Goal: Find specific page/section

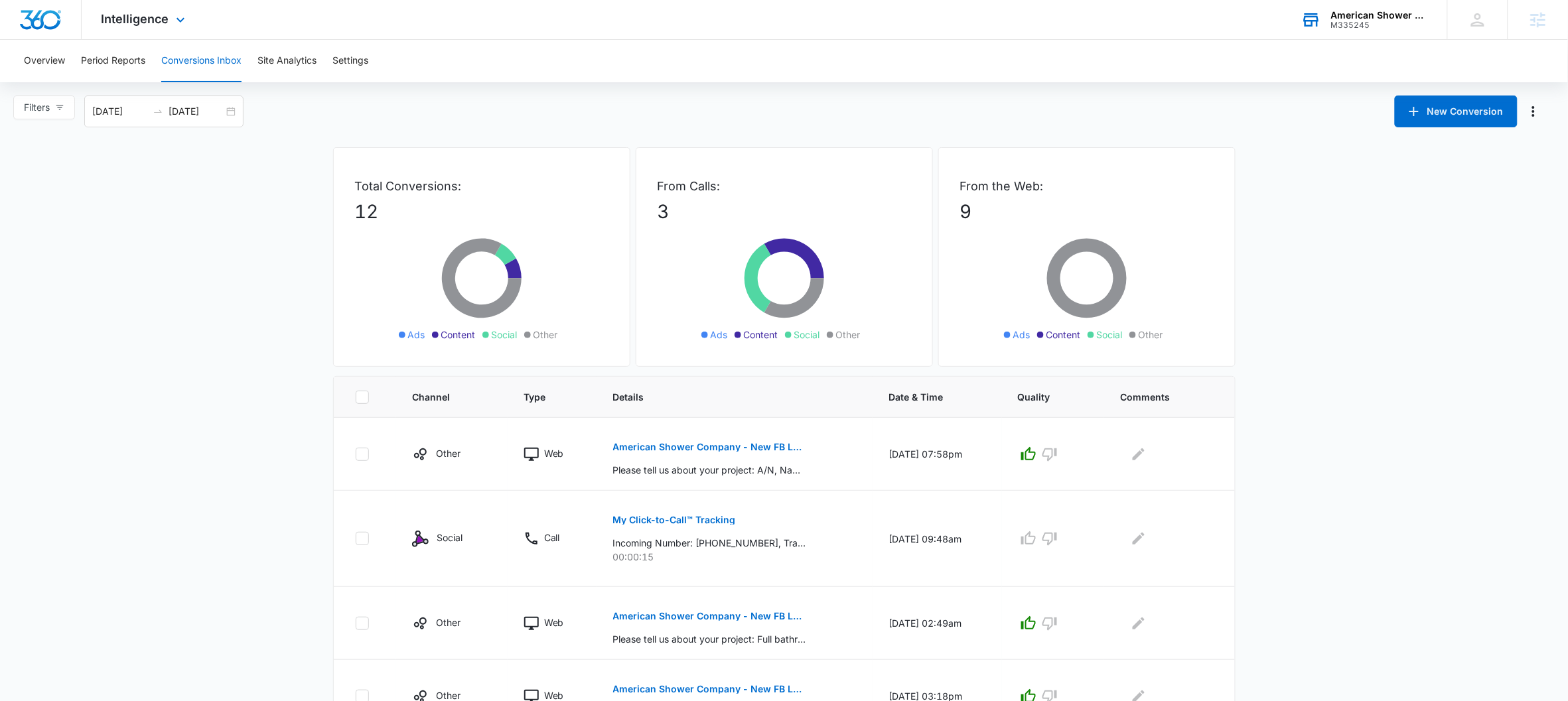
click at [1365, 35] on div "American Shower Company M335245 Your Accounts View All" at bounding box center [1364, 20] width 166 height 39
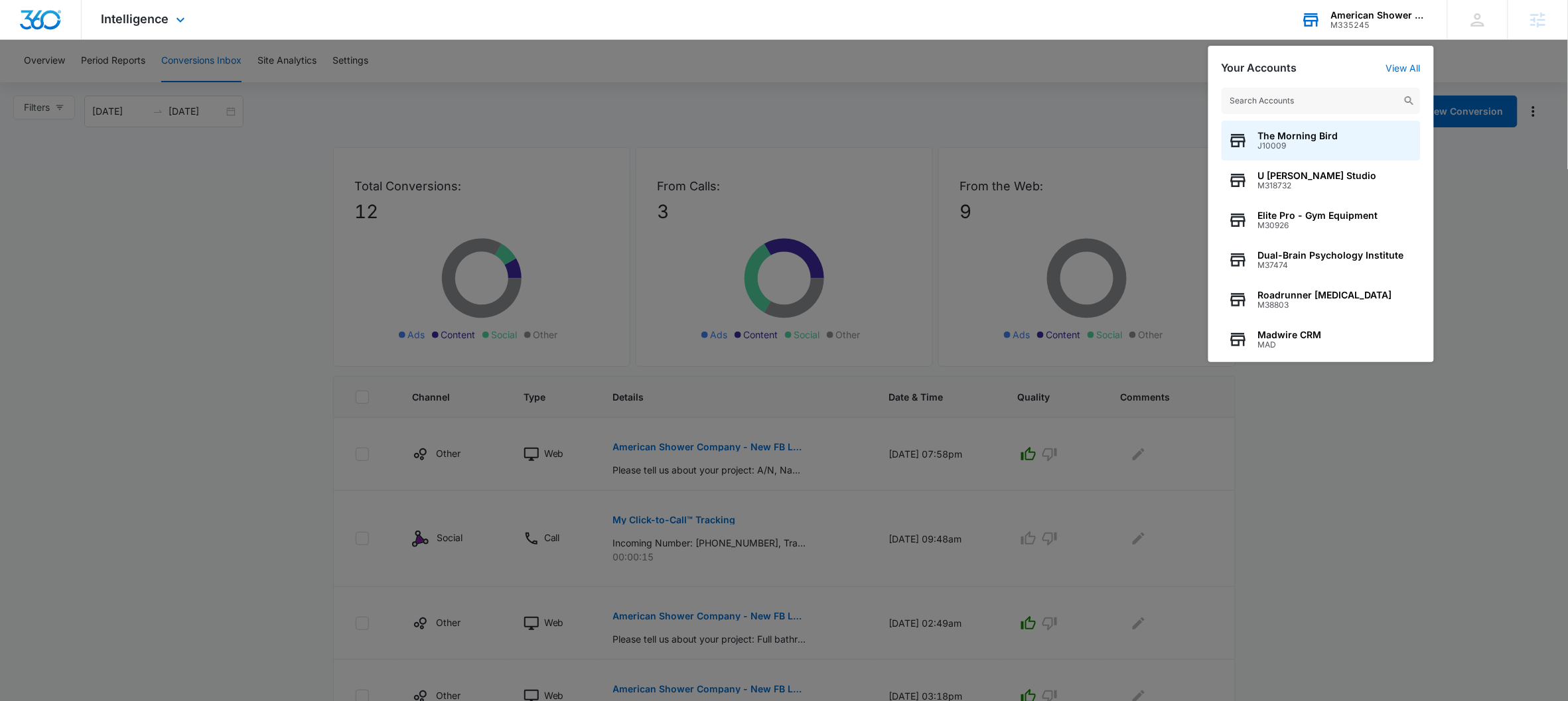
click at [1293, 96] on input "text" at bounding box center [1320, 101] width 199 height 27
type input "H"
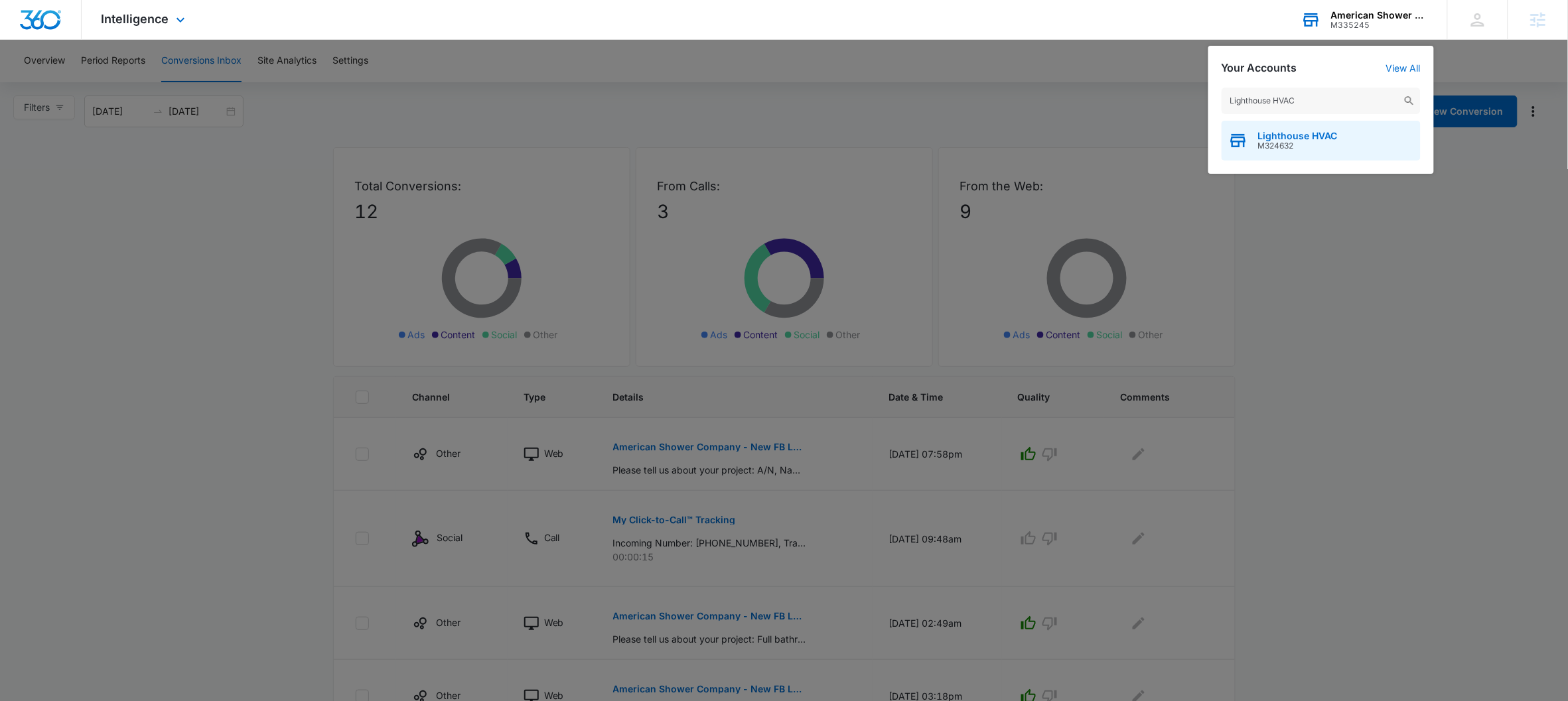
type input "Lighthouse HVAC"
click at [1301, 141] on span "M324632" at bounding box center [1297, 146] width 80 height 9
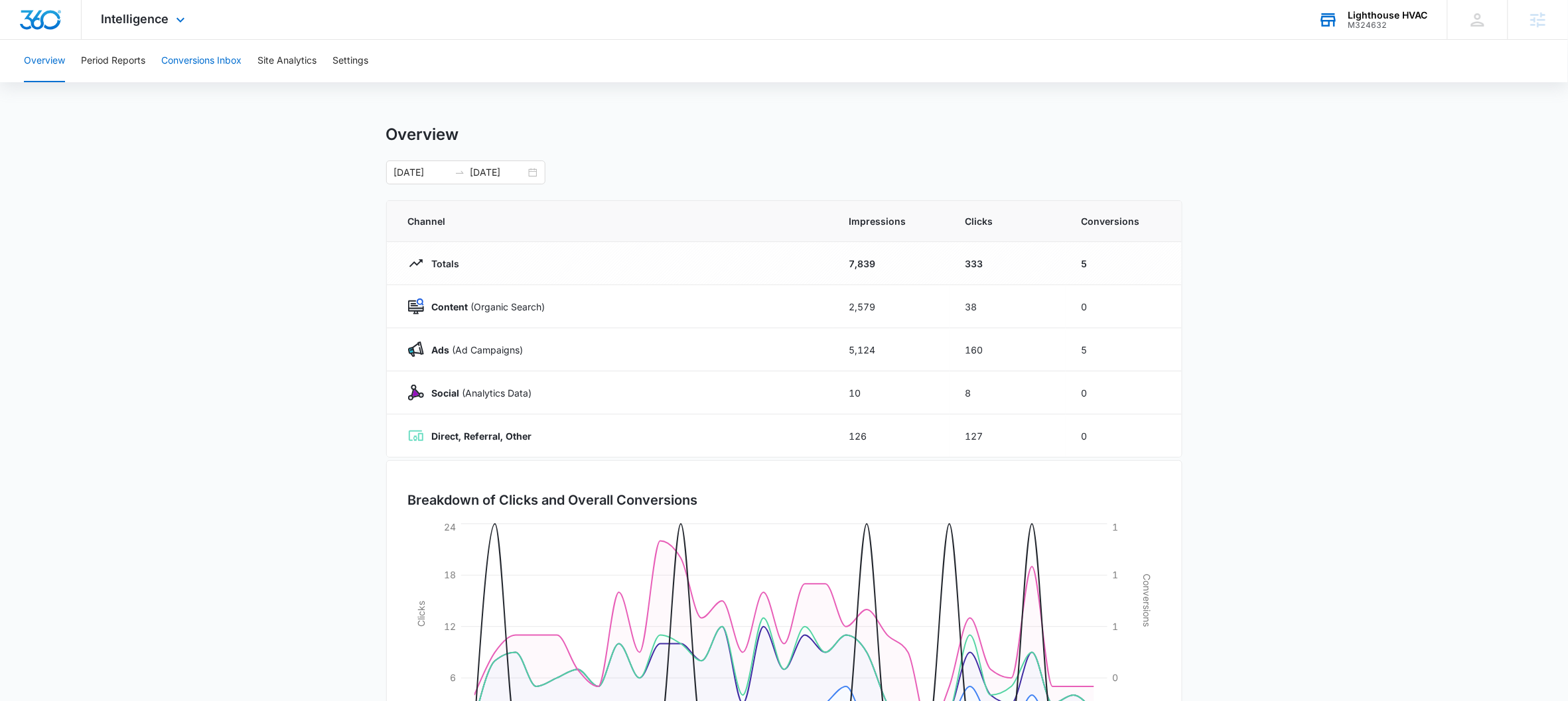
click at [205, 67] on button "Conversions Inbox" at bounding box center [201, 61] width 80 height 43
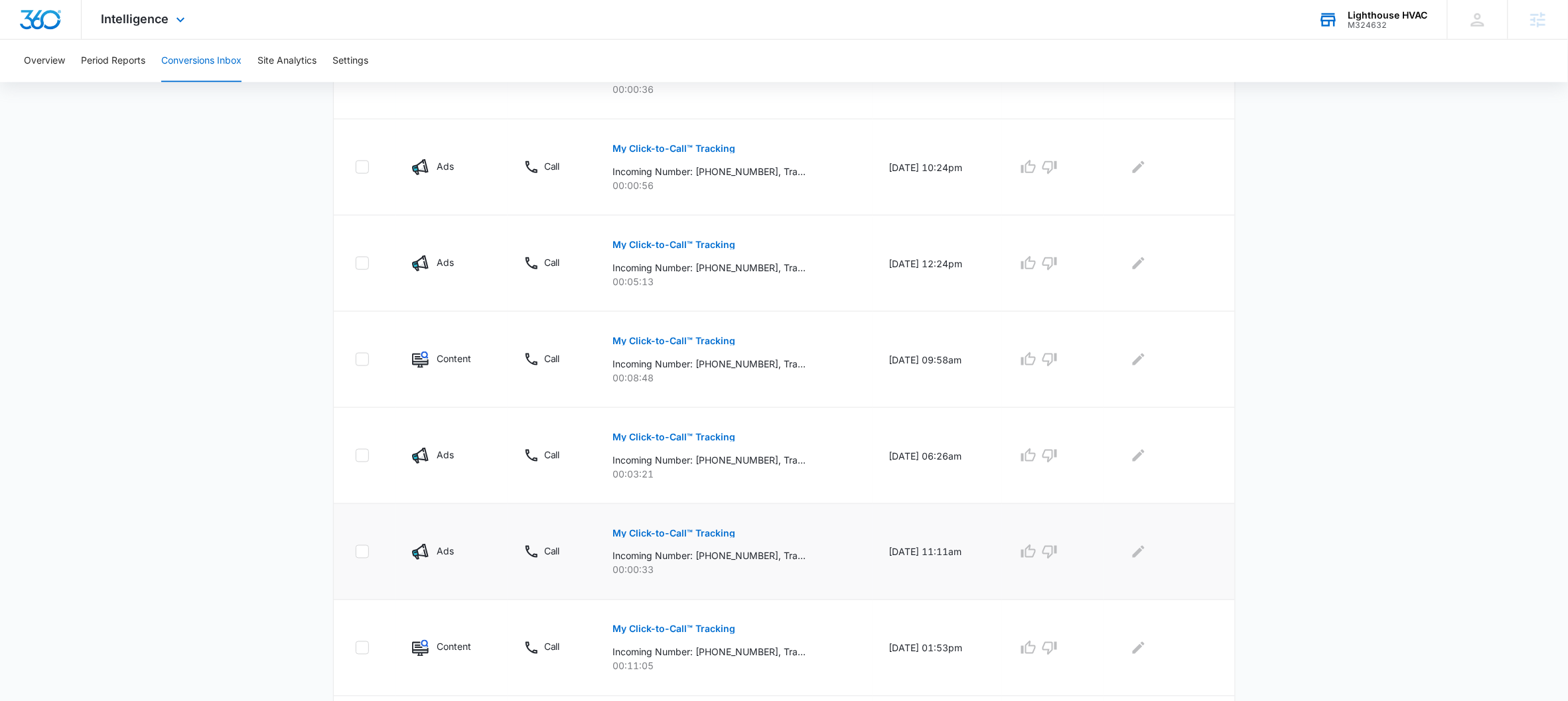
scroll to position [697, 0]
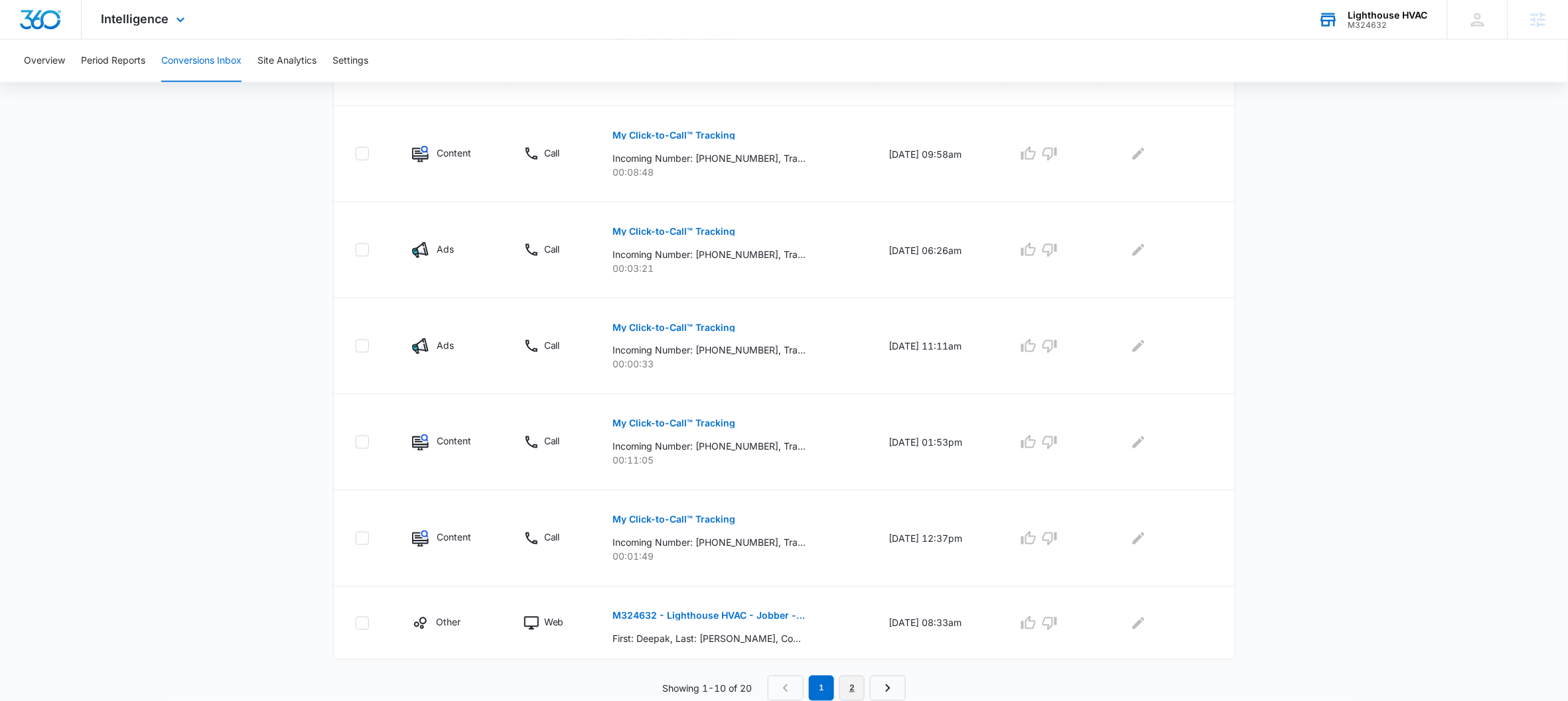
click at [849, 697] on link "2" at bounding box center [852, 689] width 25 height 25
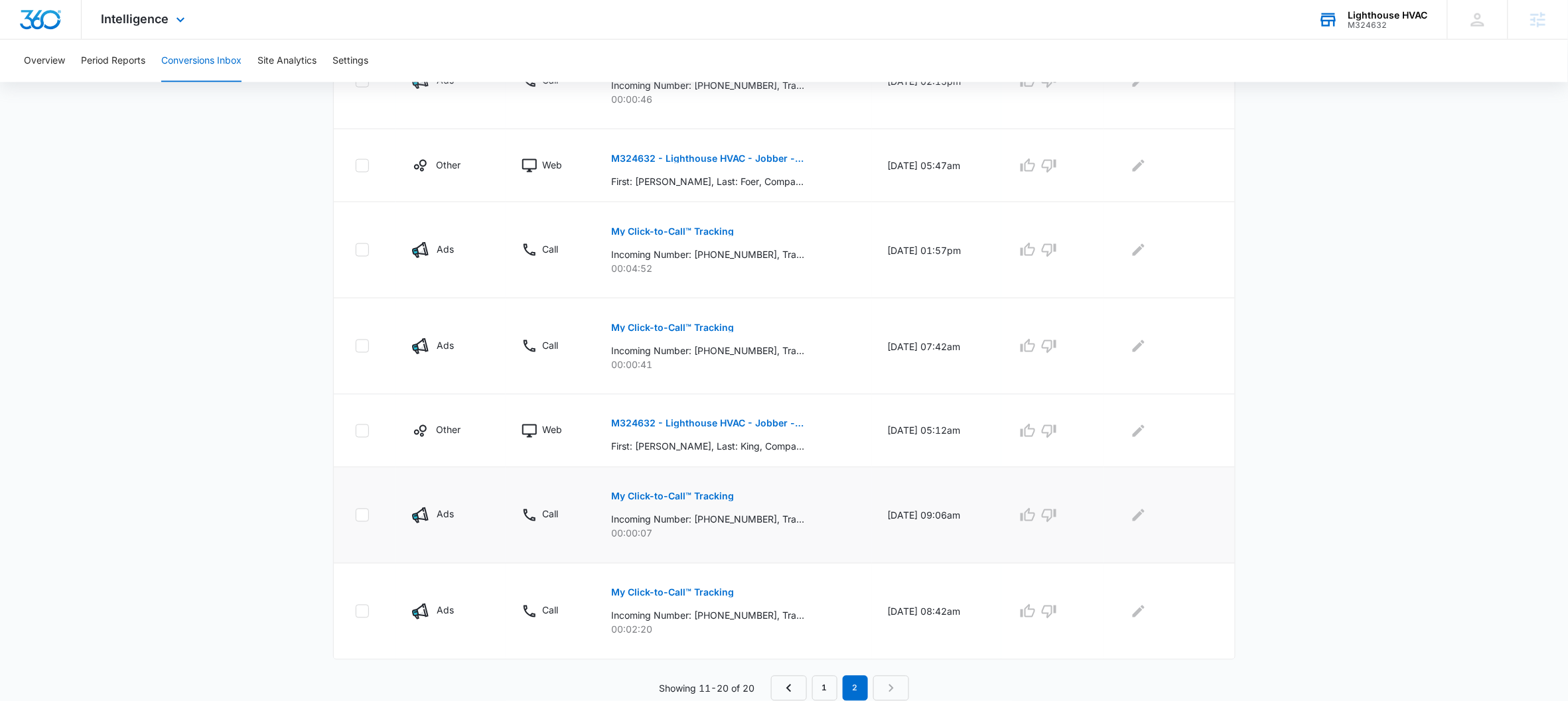
scroll to position [674, 0]
click at [688, 593] on p "My Click-to-Call™ Tracking" at bounding box center [673, 593] width 122 height 9
